Goal: Task Accomplishment & Management: Complete application form

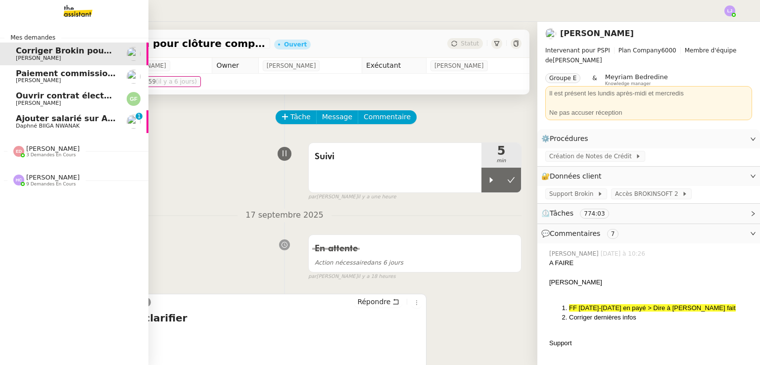
click at [35, 124] on span "Daphné BIIGA NWANAK" at bounding box center [48, 126] width 64 height 6
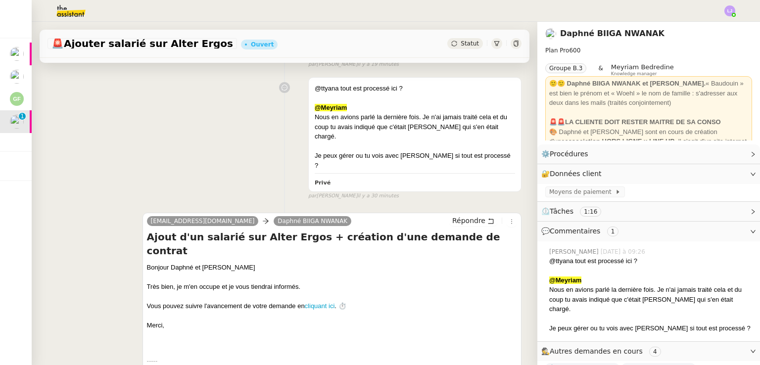
scroll to position [257, 0]
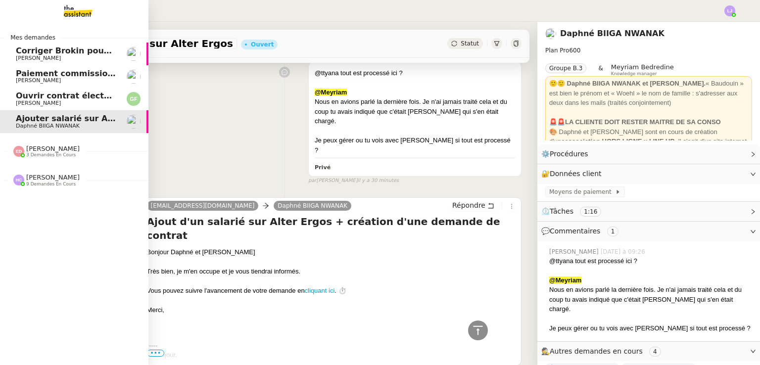
click at [55, 92] on span "Ouvrir contrat électricité temporaire" at bounding box center [98, 95] width 164 height 9
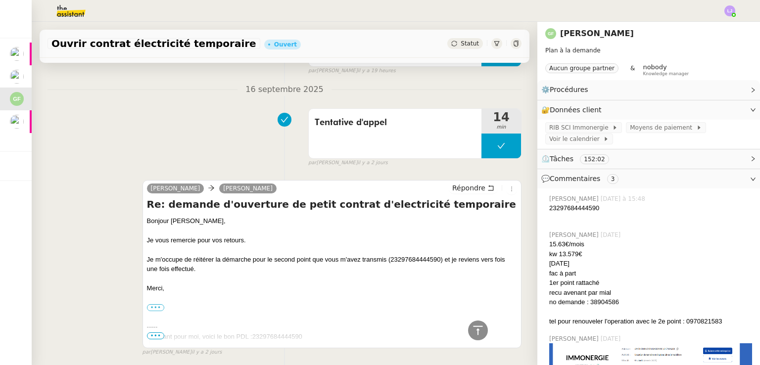
scroll to position [249, 0]
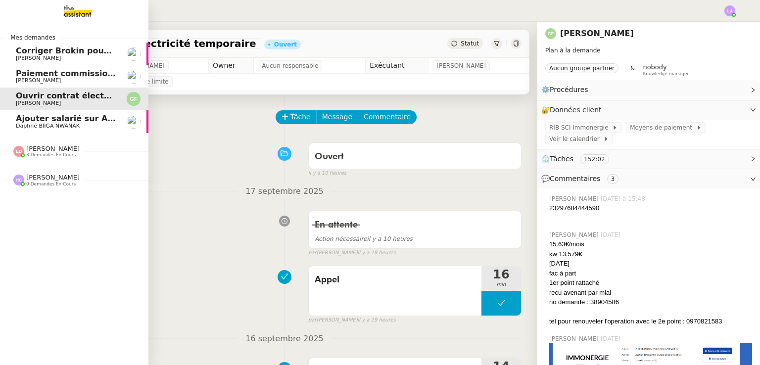
click at [78, 55] on span "[PERSON_NAME]" at bounding box center [66, 58] width 100 height 6
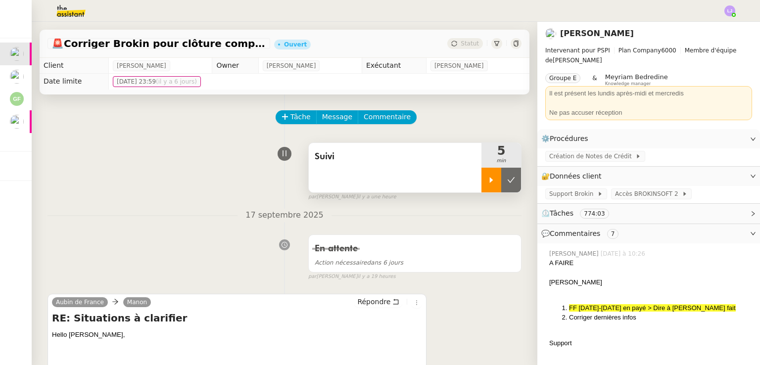
click at [487, 183] on icon at bounding box center [491, 180] width 8 height 8
click at [152, 211] on nz-divider "17 septembre 2025" at bounding box center [284, 215] width 474 height 13
click at [481, 186] on div at bounding box center [501, 180] width 40 height 25
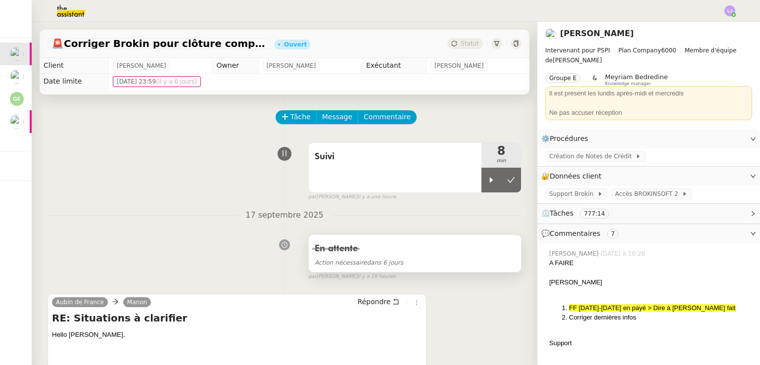
scroll to position [243, 0]
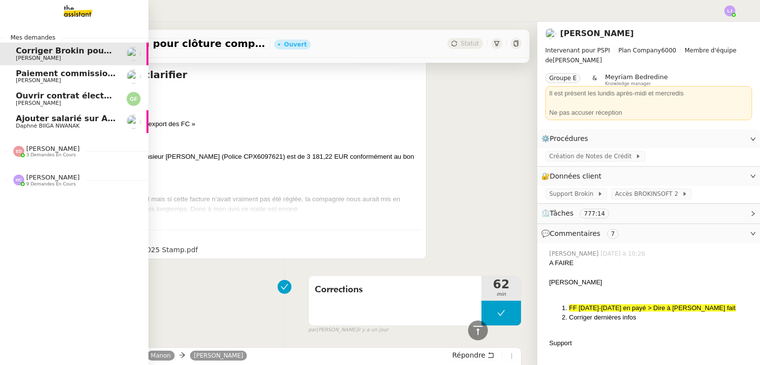
click at [99, 79] on span "[PERSON_NAME]" at bounding box center [66, 81] width 100 height 6
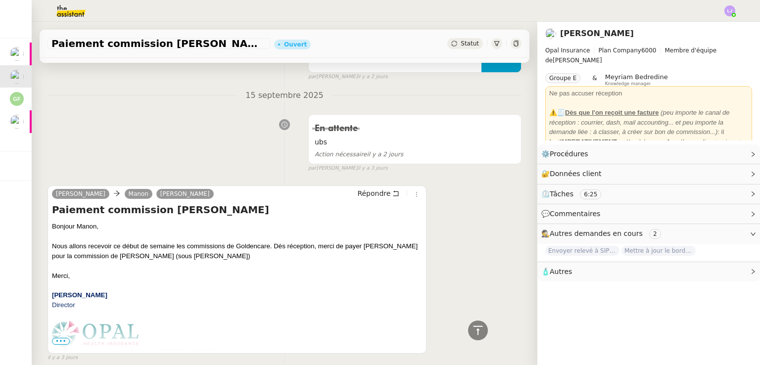
click at [503, 278] on div "[PERSON_NAME] [PERSON_NAME] Répondre Paiement commission [PERSON_NAME] Bonjour …" at bounding box center [284, 269] width 474 height 185
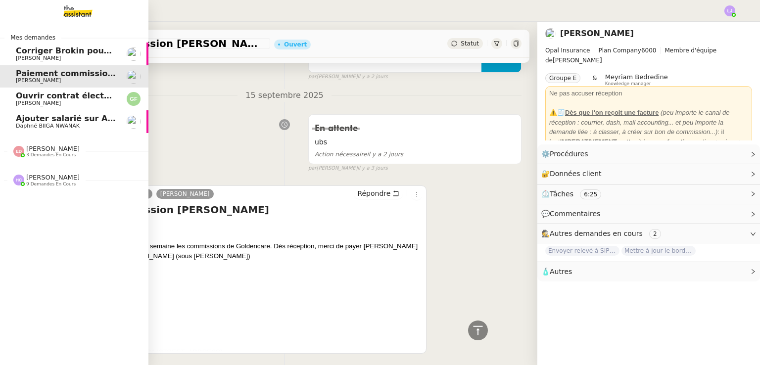
click at [14, 96] on link "Ouvrir contrat électricité temporaire [PERSON_NAME]" at bounding box center [74, 99] width 148 height 23
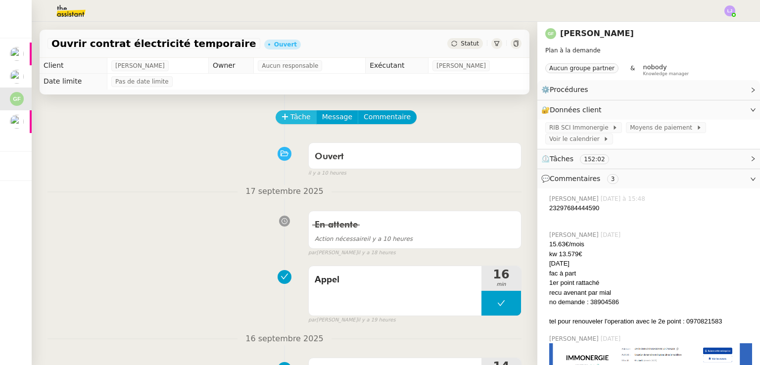
click at [291, 124] on button "Tâche" at bounding box center [296, 117] width 41 height 14
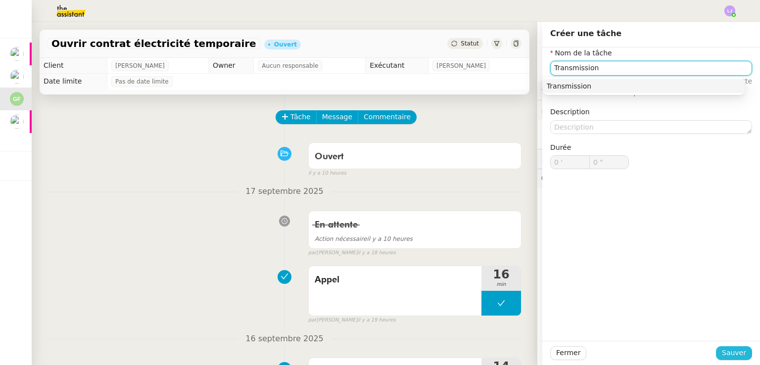
type input "Transmission"
click at [735, 350] on span "Sauver" at bounding box center [734, 352] width 24 height 11
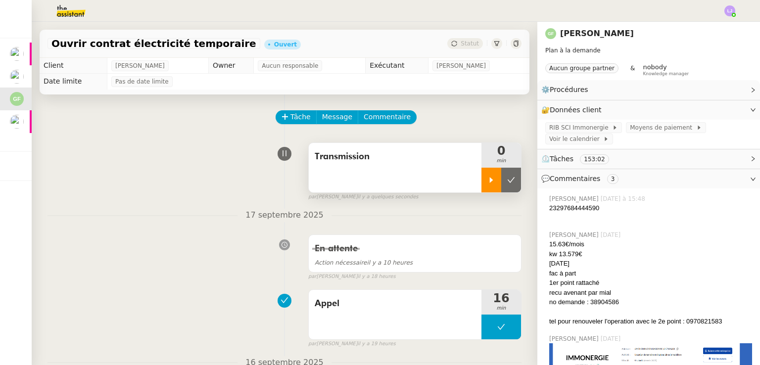
click at [481, 175] on div at bounding box center [491, 180] width 20 height 25
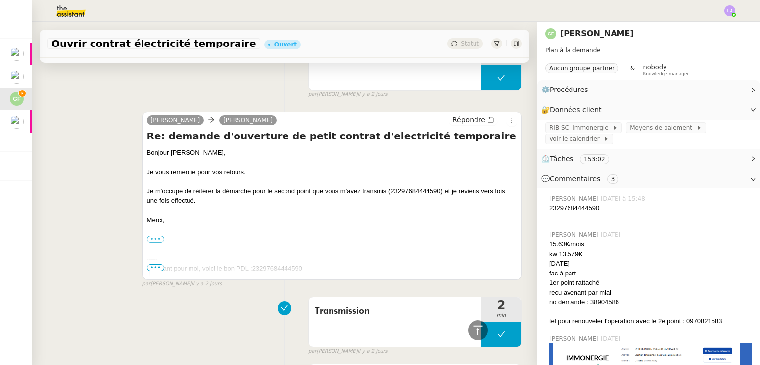
scroll to position [353, 0]
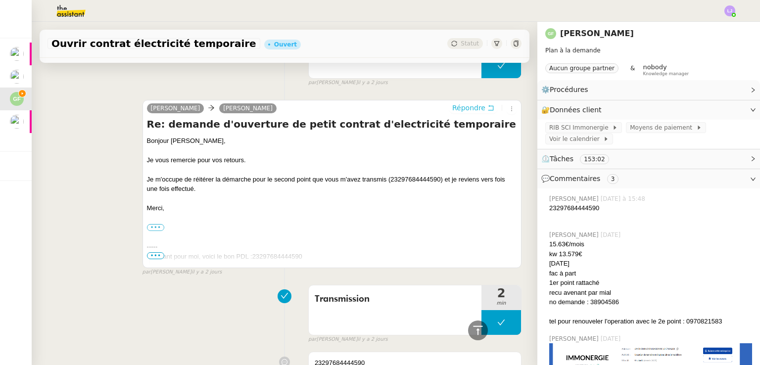
click at [470, 111] on span "Répondre" at bounding box center [468, 108] width 33 height 10
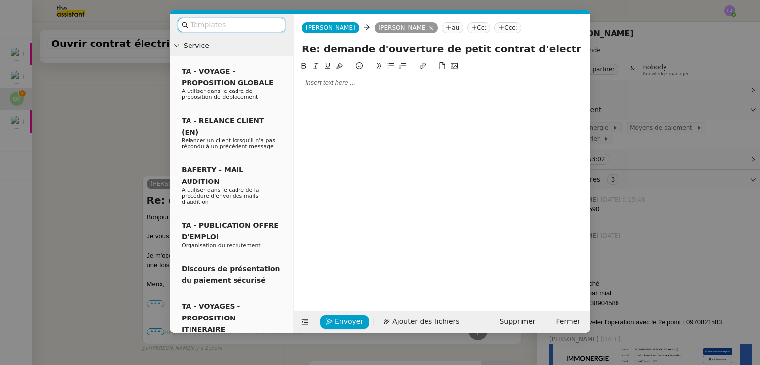
scroll to position [429, 0]
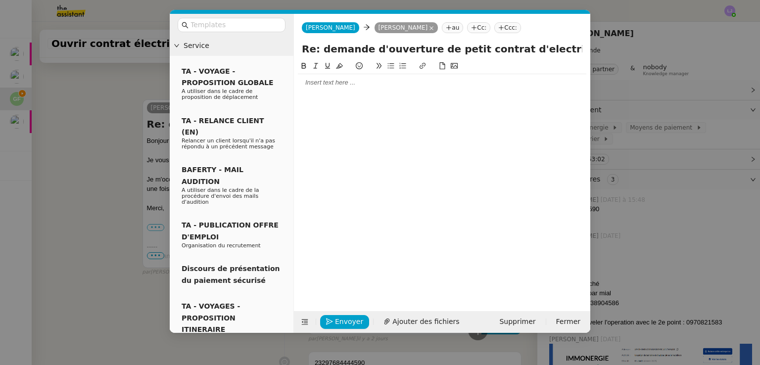
click at [372, 89] on div at bounding box center [442, 82] width 288 height 17
click at [646, 118] on nz-modal-container "Service TA - VOYAGE - PROPOSITION GLOBALE A utiliser dans le cadre de propositi…" at bounding box center [380, 182] width 760 height 365
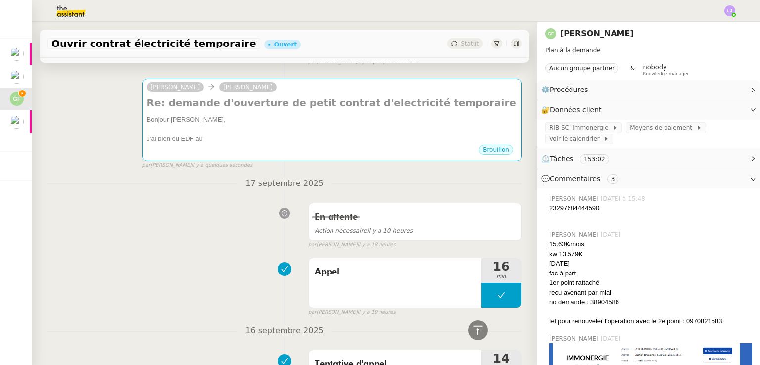
scroll to position [0, 0]
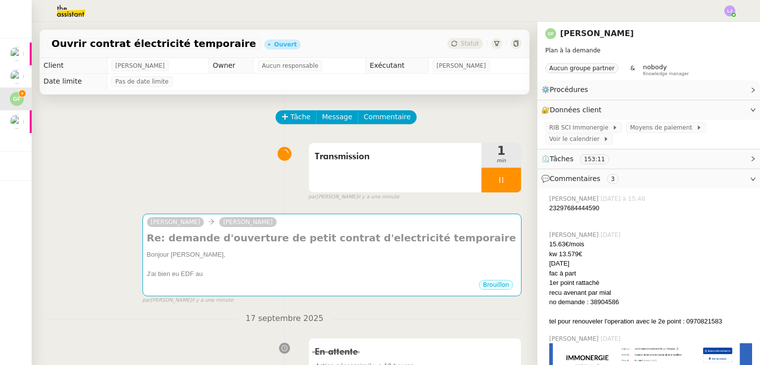
click at [497, 176] on div at bounding box center [501, 180] width 40 height 25
click at [193, 121] on div "Tâche Message Commentaire" at bounding box center [284, 122] width 474 height 24
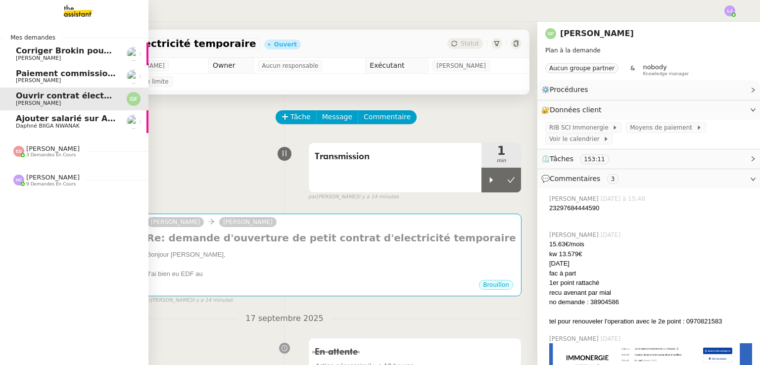
click at [23, 70] on span "Paiement commission [PERSON_NAME]" at bounding box center [103, 73] width 174 height 9
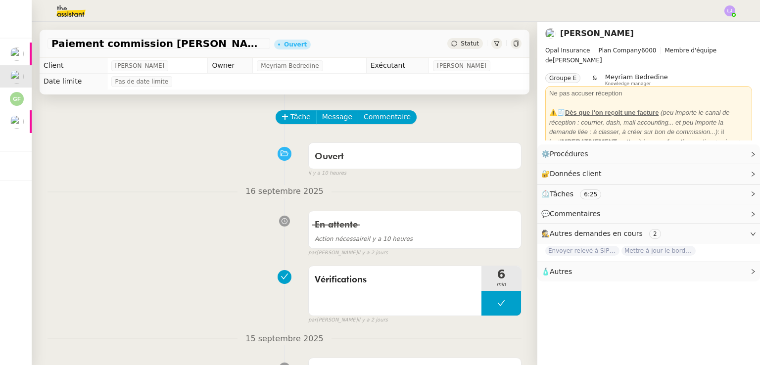
click at [291, 127] on div "Tâche Message Commentaire" at bounding box center [399, 122] width 245 height 24
click at [290, 123] on span "Tâche" at bounding box center [300, 116] width 20 height 11
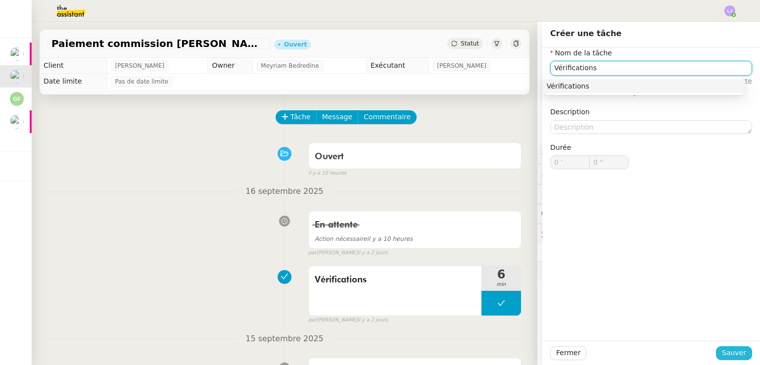
type input "Vérifications"
click at [730, 354] on span "Sauver" at bounding box center [734, 352] width 24 height 11
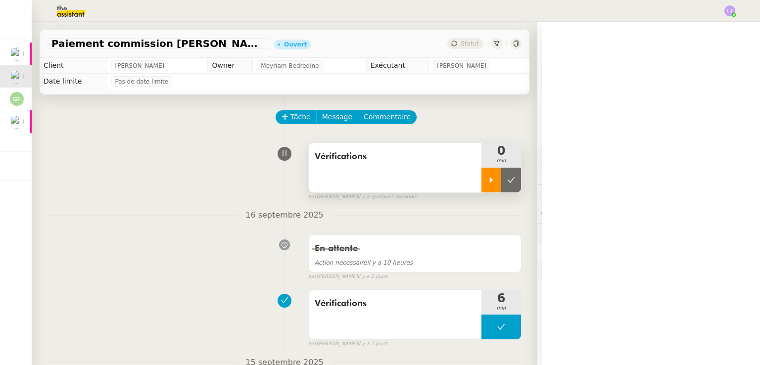
click at [487, 179] on icon at bounding box center [491, 180] width 8 height 8
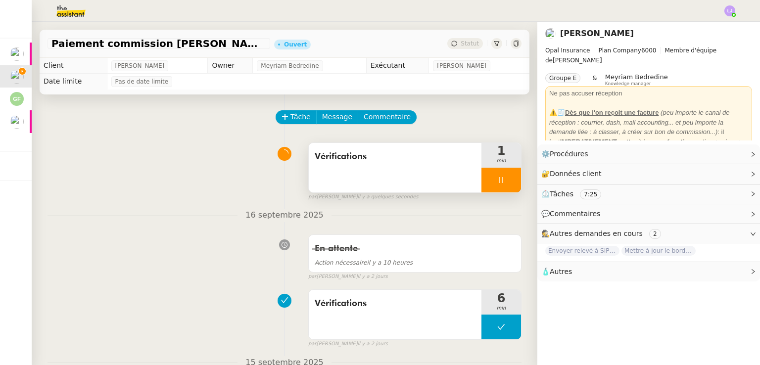
scroll to position [79, 0]
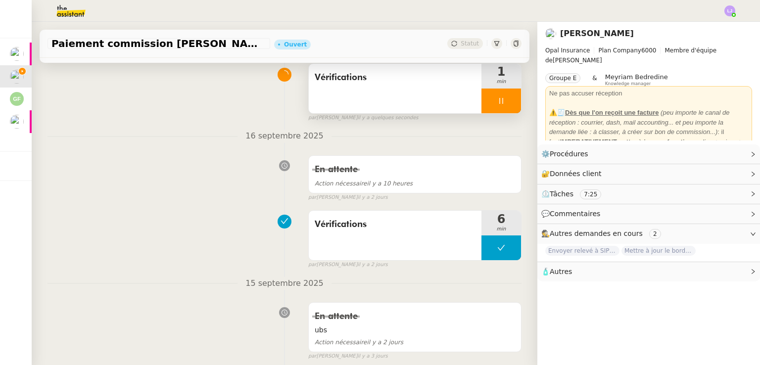
click at [497, 98] on div at bounding box center [501, 101] width 40 height 25
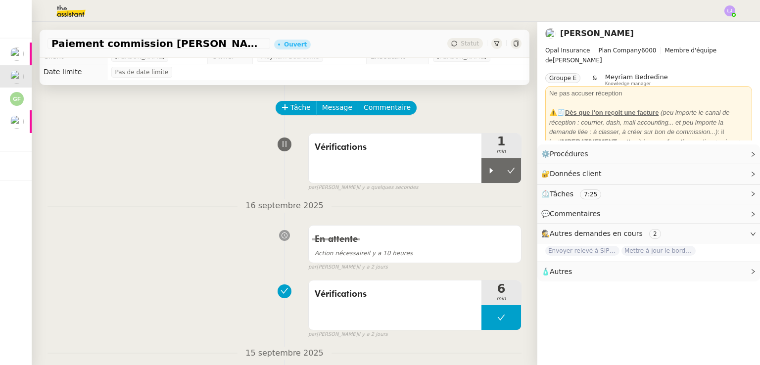
scroll to position [0, 0]
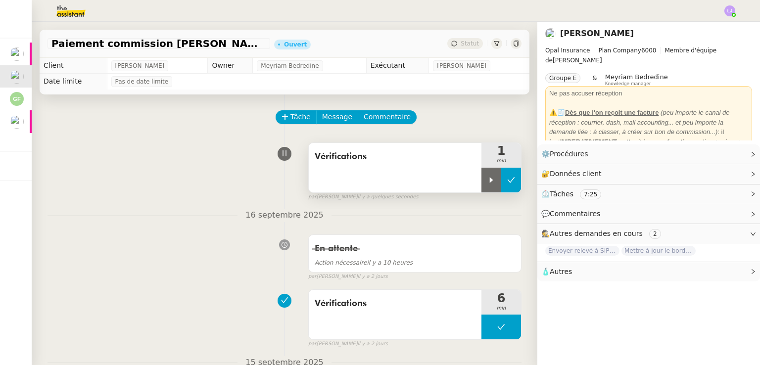
click at [507, 179] on icon at bounding box center [511, 180] width 8 height 8
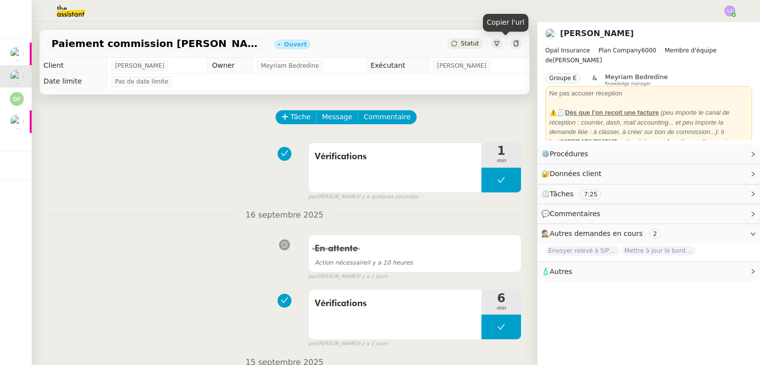
click at [513, 46] on icon at bounding box center [515, 44] width 4 height 6
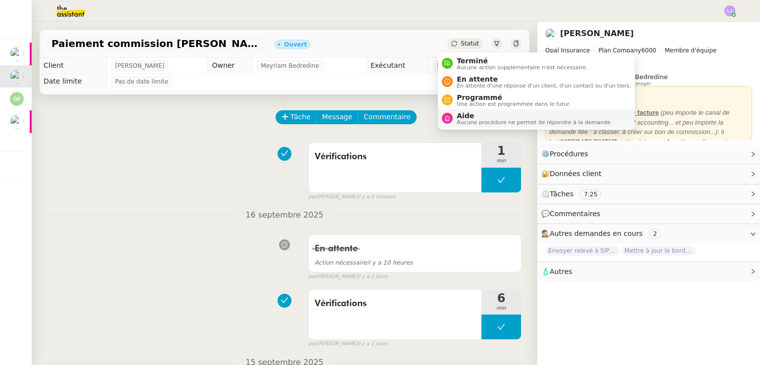
click at [467, 112] on span "Aide" at bounding box center [534, 116] width 155 height 8
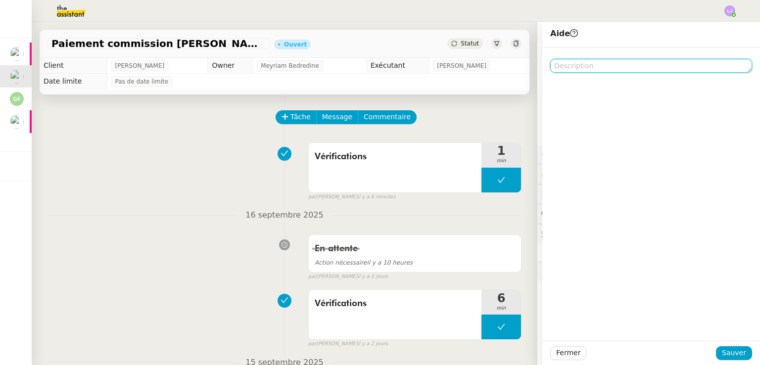
click at [598, 65] on textarea at bounding box center [651, 66] width 202 height 14
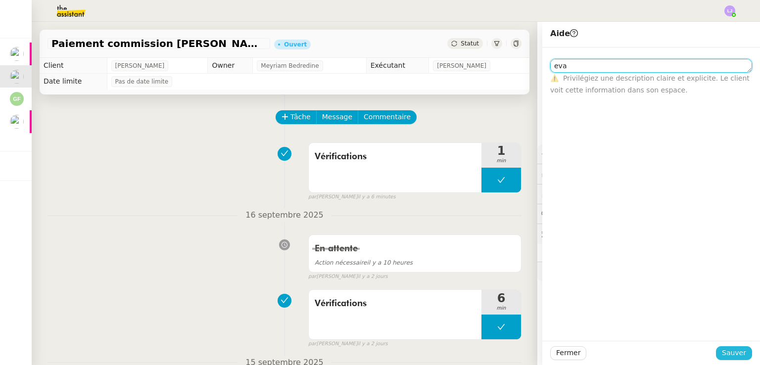
type textarea "eva"
click at [726, 351] on span "Sauver" at bounding box center [734, 352] width 24 height 11
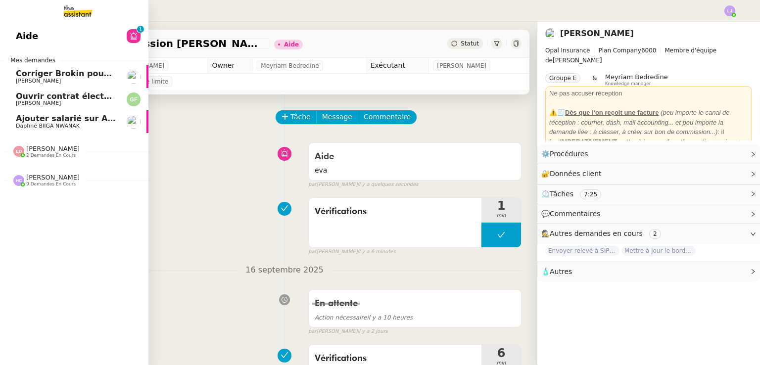
click at [60, 105] on span "[PERSON_NAME]" at bounding box center [38, 103] width 45 height 6
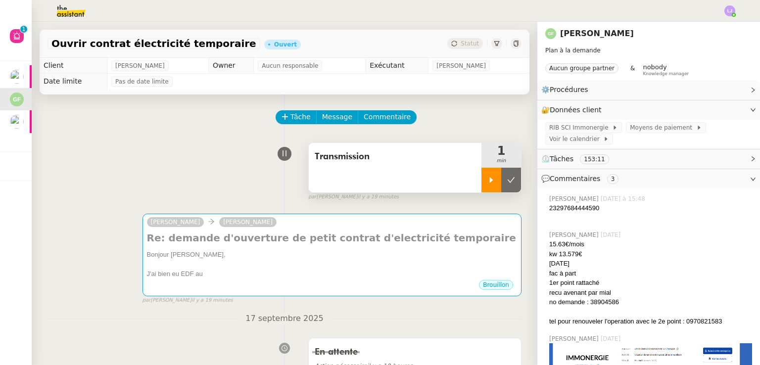
click at [483, 179] on div at bounding box center [491, 180] width 20 height 25
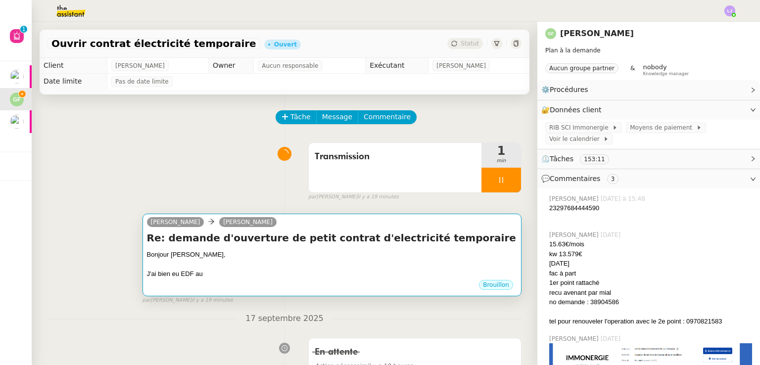
click at [431, 257] on div "Bonjour [PERSON_NAME]," at bounding box center [332, 255] width 370 height 10
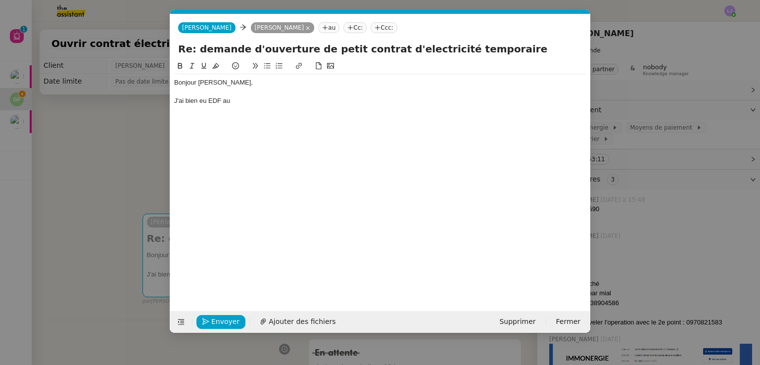
scroll to position [0, 21]
click at [230, 104] on div "J'ai bien eu EDF au" at bounding box center [380, 100] width 412 height 9
click at [146, 170] on nz-modal-container "Service TA - VOYAGE - PROPOSITION GLOBALE A utiliser dans le cadre de propositi…" at bounding box center [380, 182] width 760 height 365
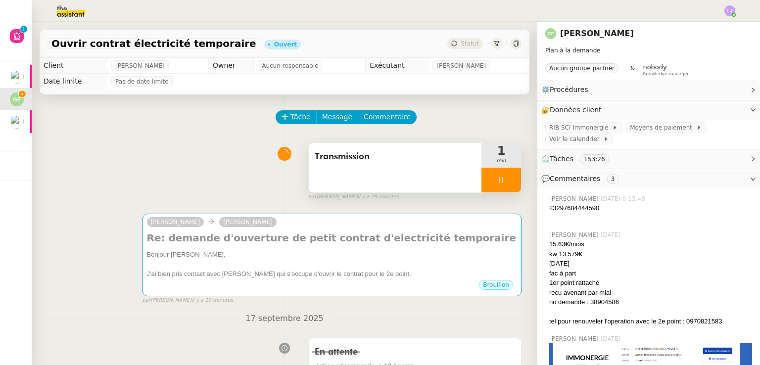
click at [481, 183] on div at bounding box center [501, 180] width 40 height 25
click at [426, 128] on div "Tâche Message Commentaire" at bounding box center [399, 122] width 245 height 24
